Goal: Task Accomplishment & Management: Use online tool/utility

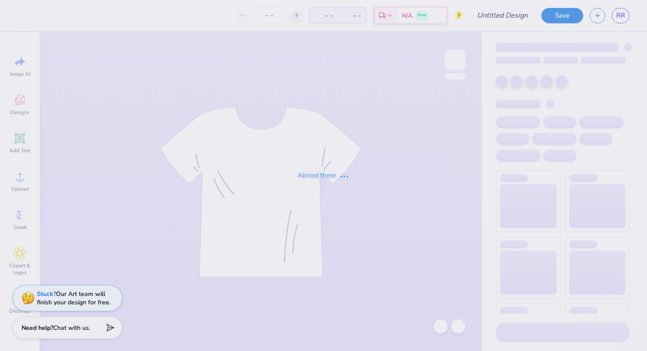
type input "[PERSON_NAME] : [GEOGRAPHIC_DATA]"
type input "24"
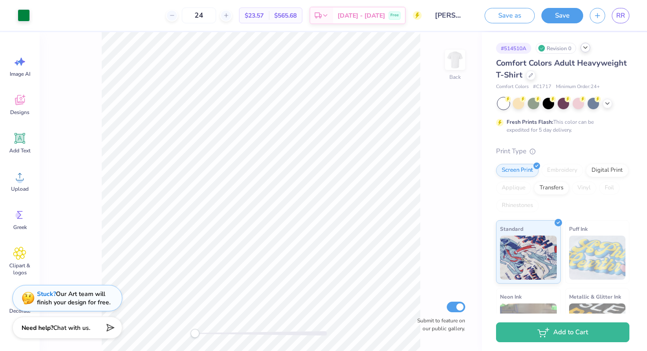
click at [588, 47] on polyline at bounding box center [586, 48] width 4 height 2
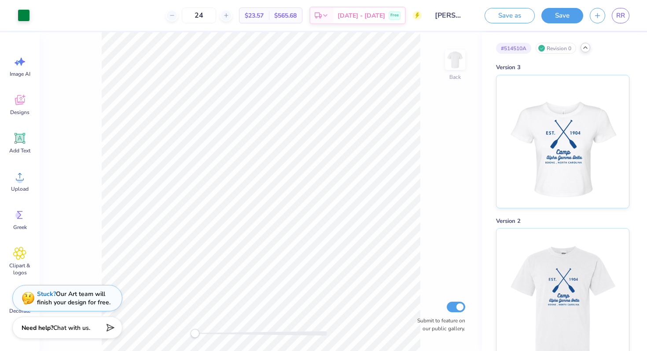
click at [586, 49] on icon at bounding box center [585, 47] width 7 height 7
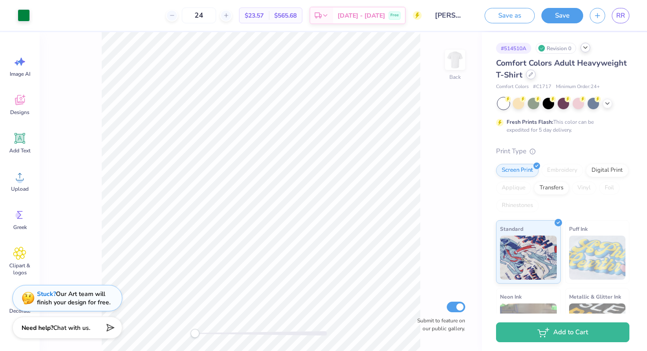
click at [527, 75] on div at bounding box center [531, 75] width 10 height 10
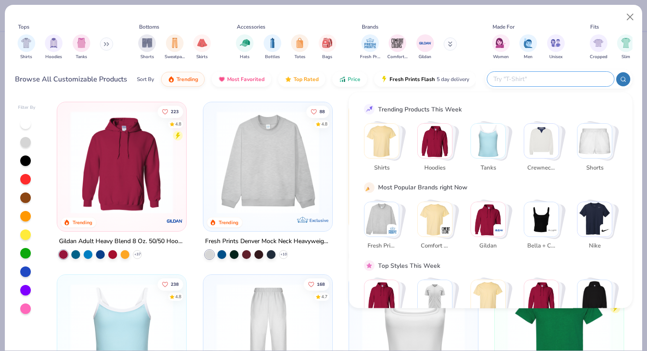
click at [562, 82] on input "text" at bounding box center [550, 79] width 115 height 10
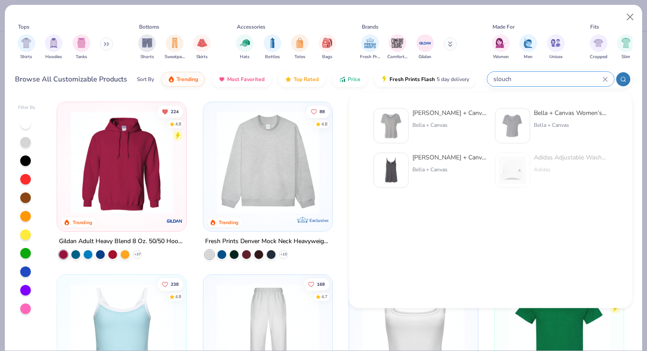
type input "slouch"
click at [450, 115] on div "Bella + Canvas Ladies' Slouch y T-Shirt" at bounding box center [450, 112] width 74 height 9
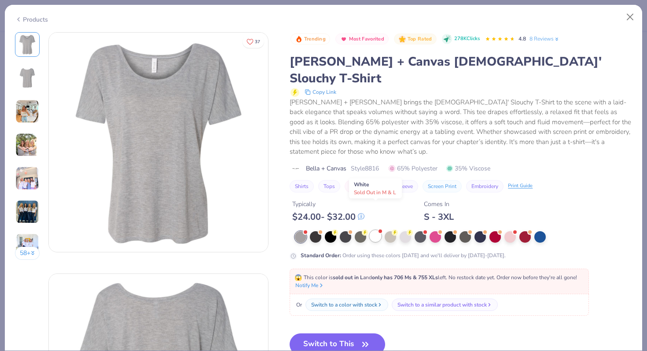
click at [377, 230] on div at bounding box center [375, 235] width 11 height 11
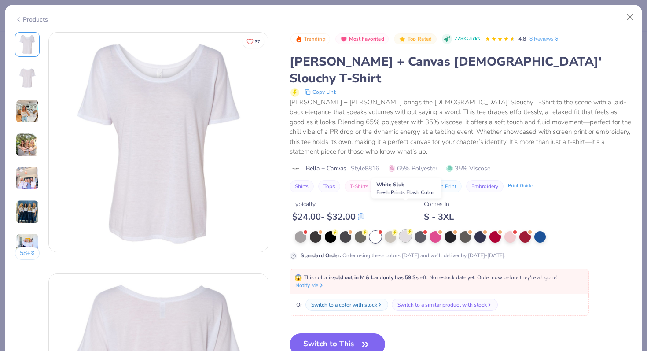
click at [404, 230] on div at bounding box center [405, 235] width 11 height 11
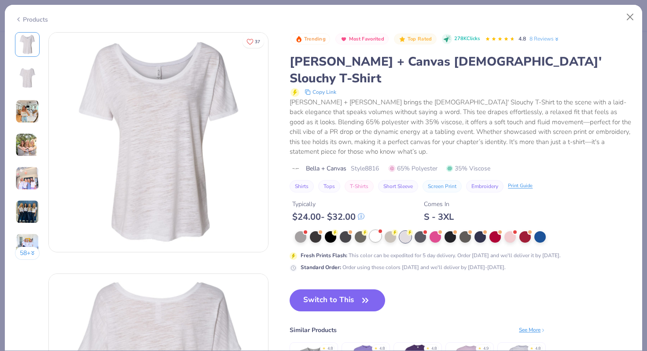
click at [374, 230] on div at bounding box center [375, 235] width 11 height 11
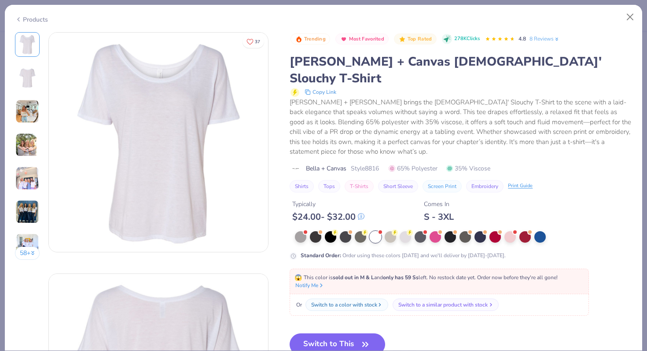
click at [423, 301] on div "Switch to a similar product with stock" at bounding box center [443, 305] width 89 height 8
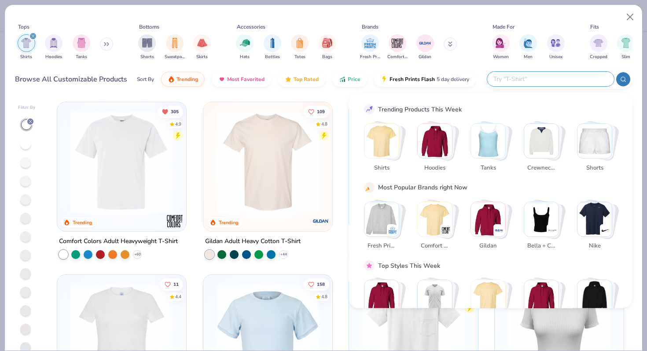
click at [551, 82] on input "text" at bounding box center [550, 79] width 115 height 10
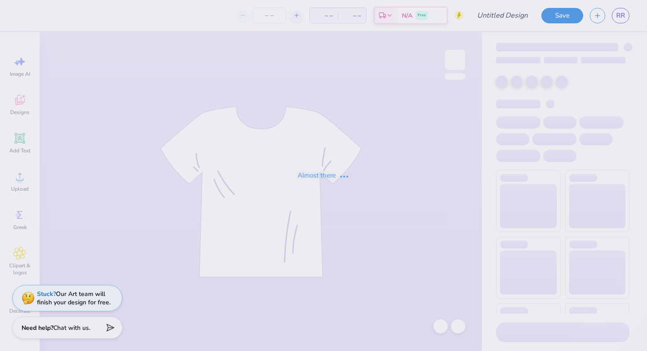
type input "24"
type input "[PERSON_NAME] : [GEOGRAPHIC_DATA]"
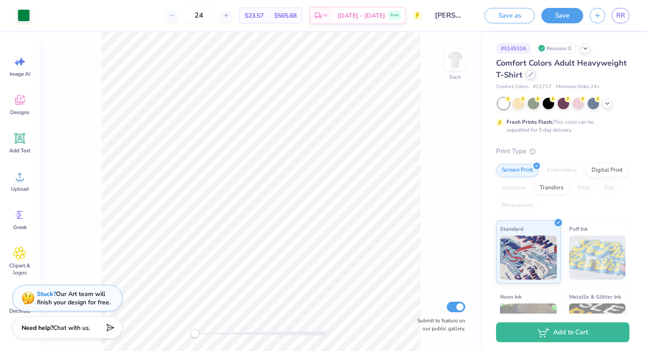
click at [527, 76] on div at bounding box center [531, 75] width 10 height 10
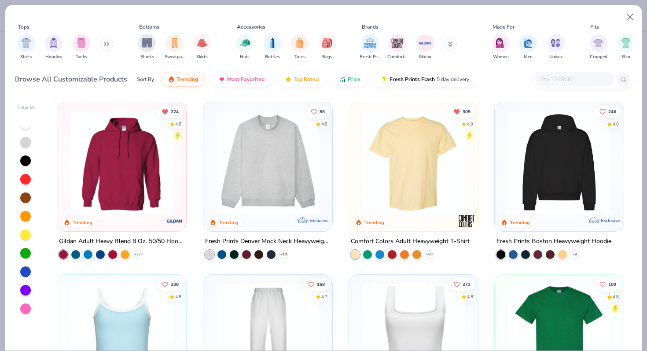
click at [565, 81] on input "text" at bounding box center [574, 79] width 68 height 10
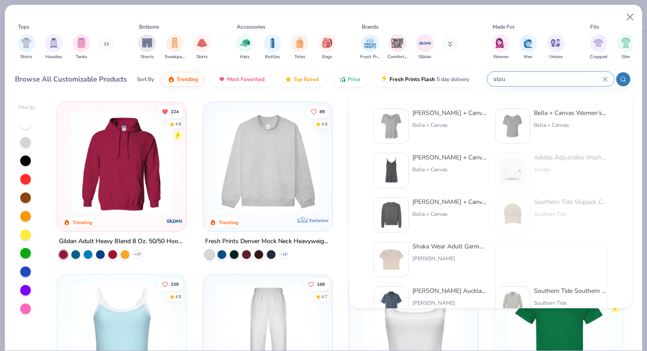
type input "slou"
click at [525, 121] on img at bounding box center [512, 125] width 27 height 27
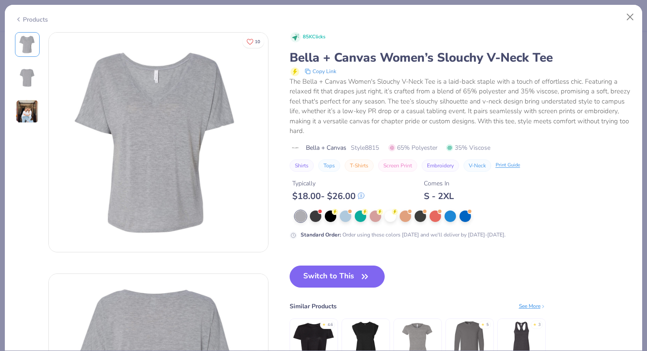
click at [26, 116] on img at bounding box center [27, 112] width 24 height 24
click at [49, 18] on div "Products" at bounding box center [324, 16] width 638 height 23
click at [43, 18] on div "Products" at bounding box center [31, 19] width 33 height 9
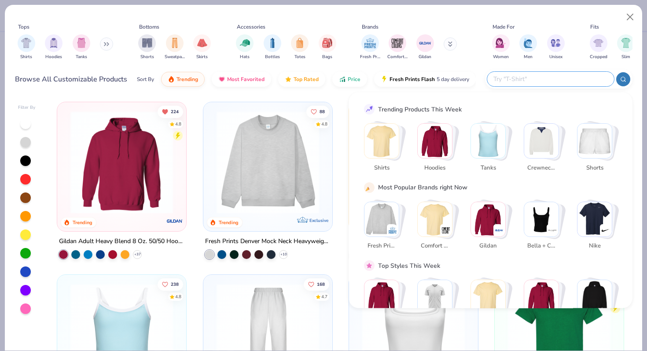
click at [561, 78] on input "text" at bounding box center [550, 79] width 115 height 10
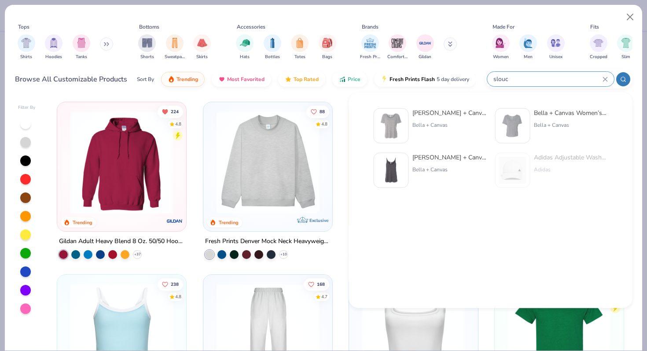
type input "slouc"
click at [422, 110] on div "Bella + Canvas [DEMOGRAPHIC_DATA]' Slouc hy T-Shirt" at bounding box center [450, 112] width 74 height 9
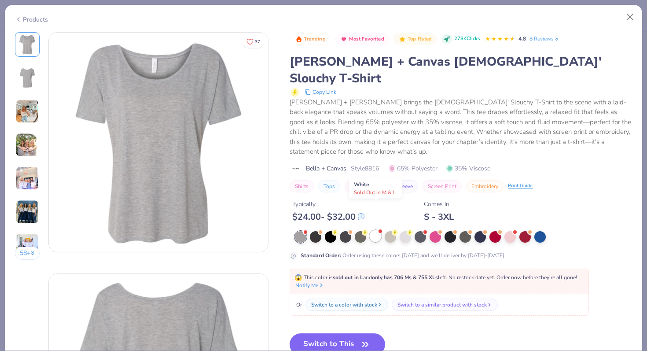
click at [379, 230] on div at bounding box center [375, 235] width 11 height 11
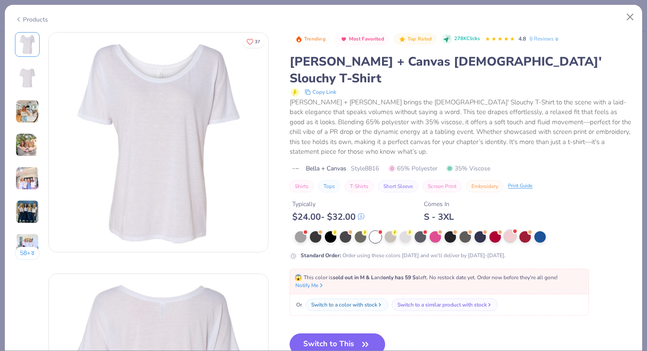
click at [510, 230] on div at bounding box center [510, 235] width 11 height 11
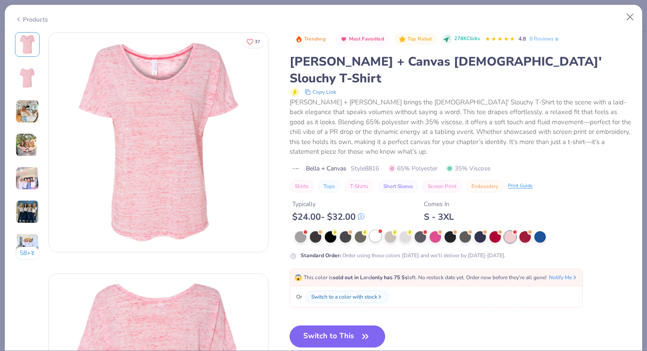
click at [378, 230] on div at bounding box center [375, 235] width 11 height 11
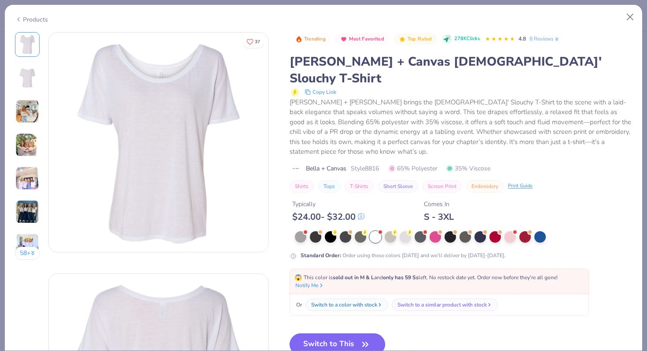
click at [306, 333] on button "Switch to This" at bounding box center [338, 344] width 96 height 22
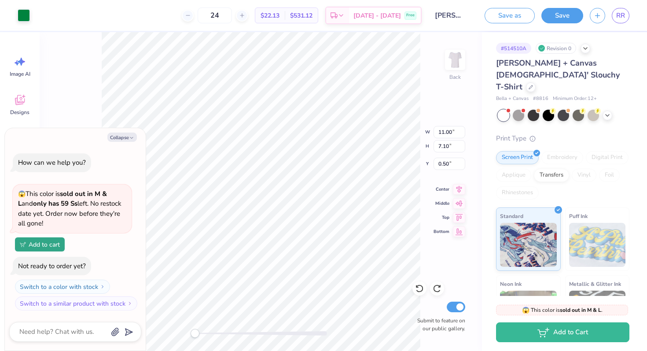
type textarea "x"
type input "8.99"
type input "6.05"
type input "1.24"
type textarea "x"
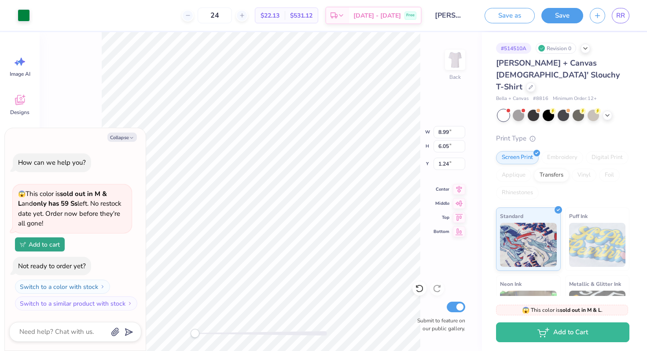
type input "1.54"
type textarea "x"
type input "9.95"
type input "6.42"
type input "1.18"
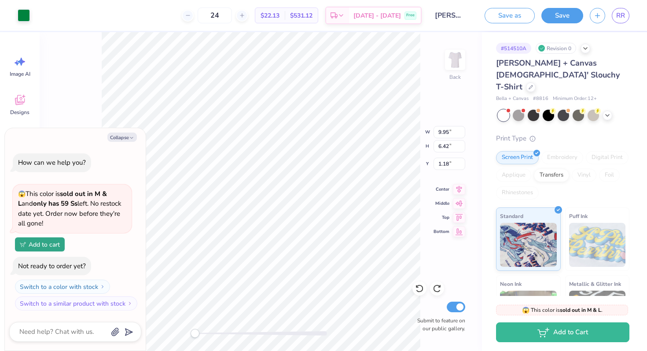
type textarea "x"
type input "11.00"
type input "7.10"
type input "0.50"
click at [71, 337] on textarea at bounding box center [62, 332] width 89 height 12
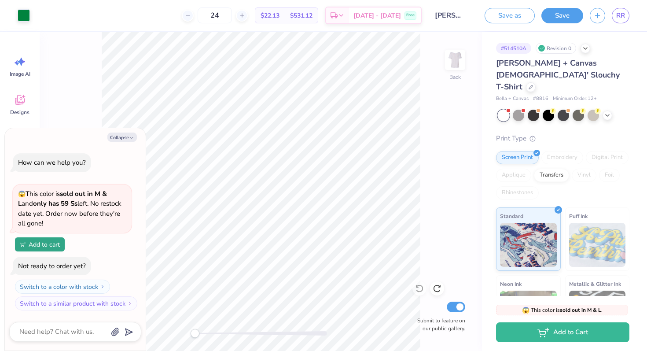
click at [78, 265] on div "Not ready to order yet?" at bounding box center [52, 266] width 68 height 9
click at [83, 285] on button "Switch to a color with stock" at bounding box center [63, 287] width 95 height 14
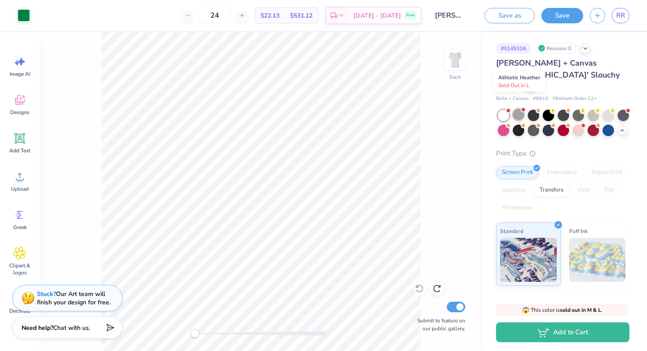
click at [520, 109] on div at bounding box center [518, 114] width 11 height 11
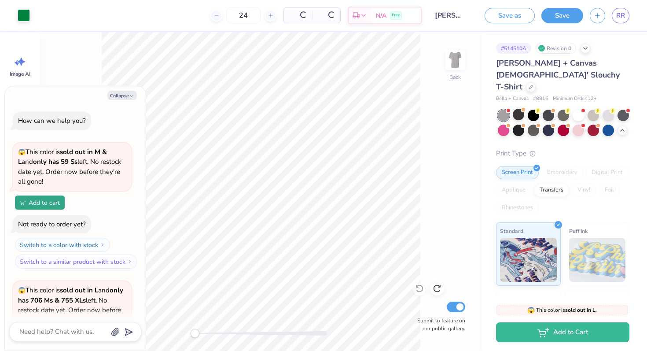
scroll to position [96, 0]
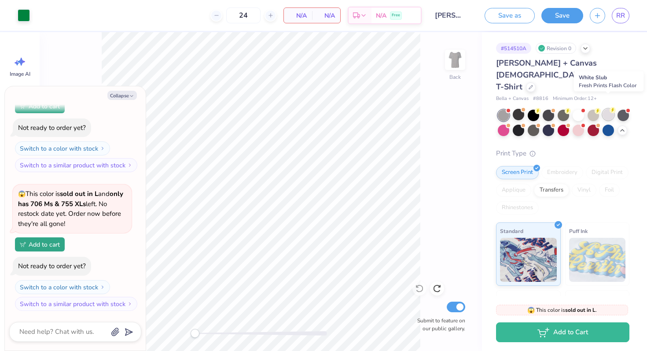
click at [612, 109] on div at bounding box center [608, 114] width 11 height 11
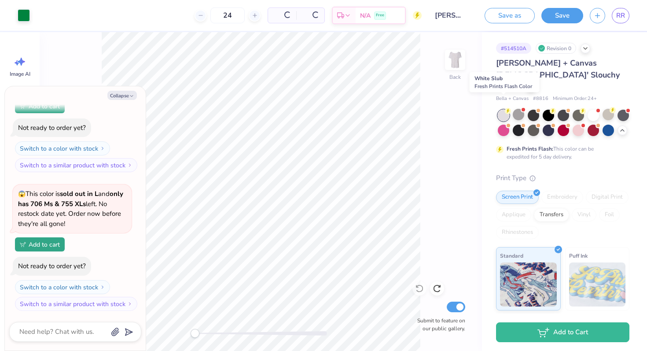
click at [504, 110] on div at bounding box center [503, 115] width 11 height 11
click at [506, 110] on div at bounding box center [503, 115] width 11 height 11
click at [594, 109] on div at bounding box center [593, 114] width 11 height 11
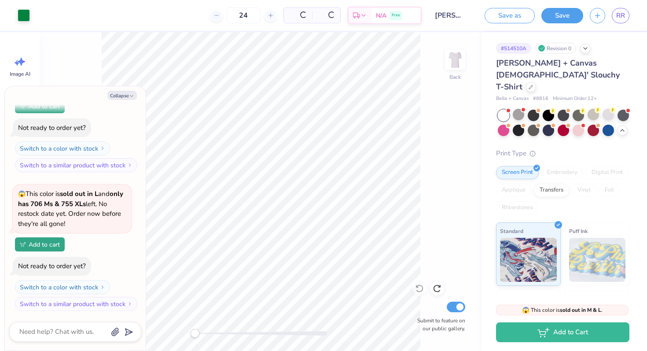
scroll to position [235, 0]
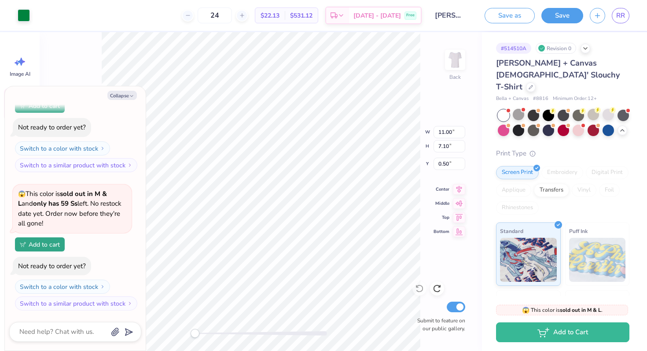
type textarea "x"
type input "3.43"
type input "1.49"
type textarea "x"
type input "7.50"
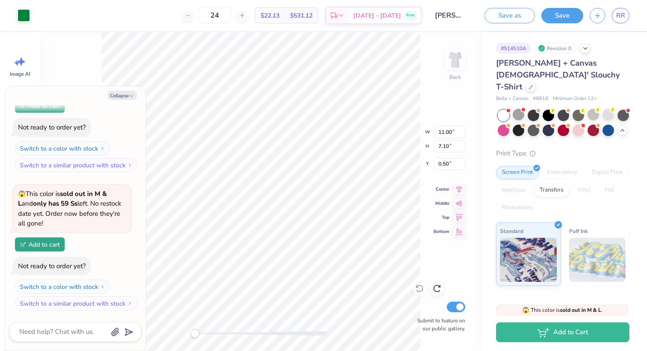
type input "5.24"
type input "1.84"
type textarea "x"
type input "1.69"
type textarea "x"
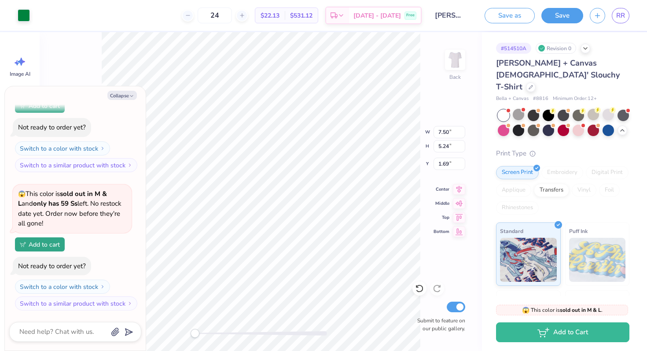
type input "9.08"
type input "5.86"
type input "1.74"
click at [543, 14] on button "Save" at bounding box center [563, 14] width 42 height 15
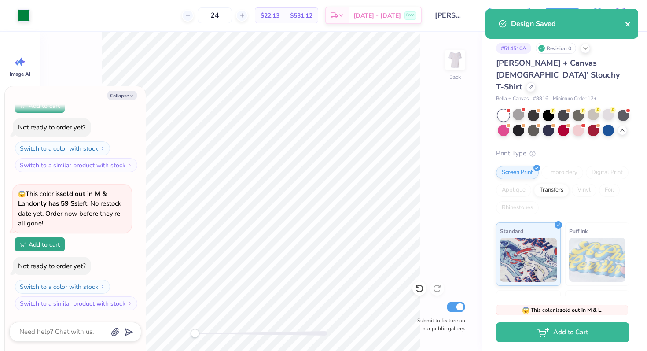
click at [630, 22] on icon "close" at bounding box center [628, 24] width 6 height 7
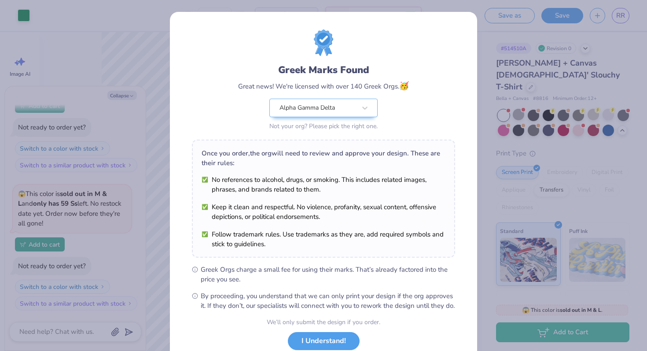
scroll to position [61, 0]
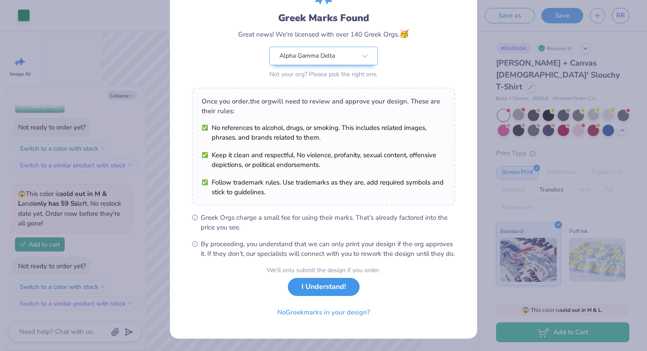
click at [336, 286] on button "I Understand!" at bounding box center [324, 287] width 72 height 18
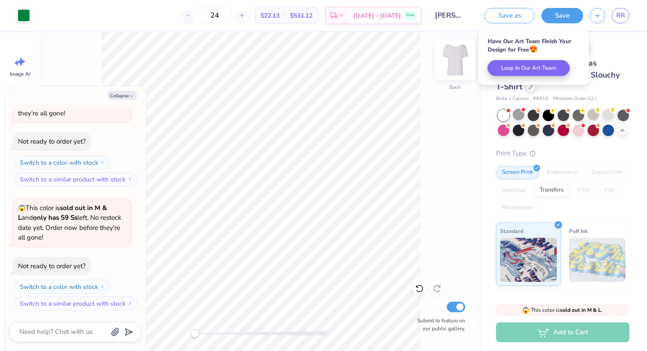
type textarea "x"
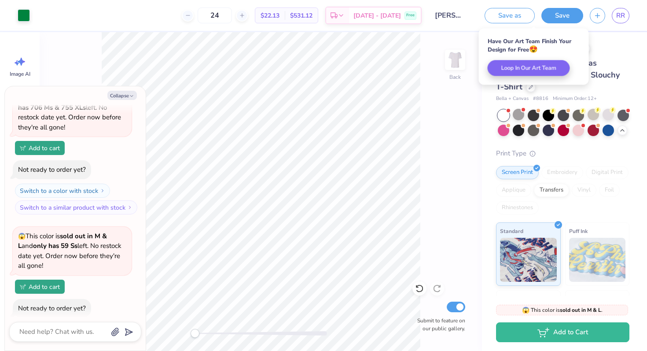
scroll to position [235, 0]
